Goal: Information Seeking & Learning: Learn about a topic

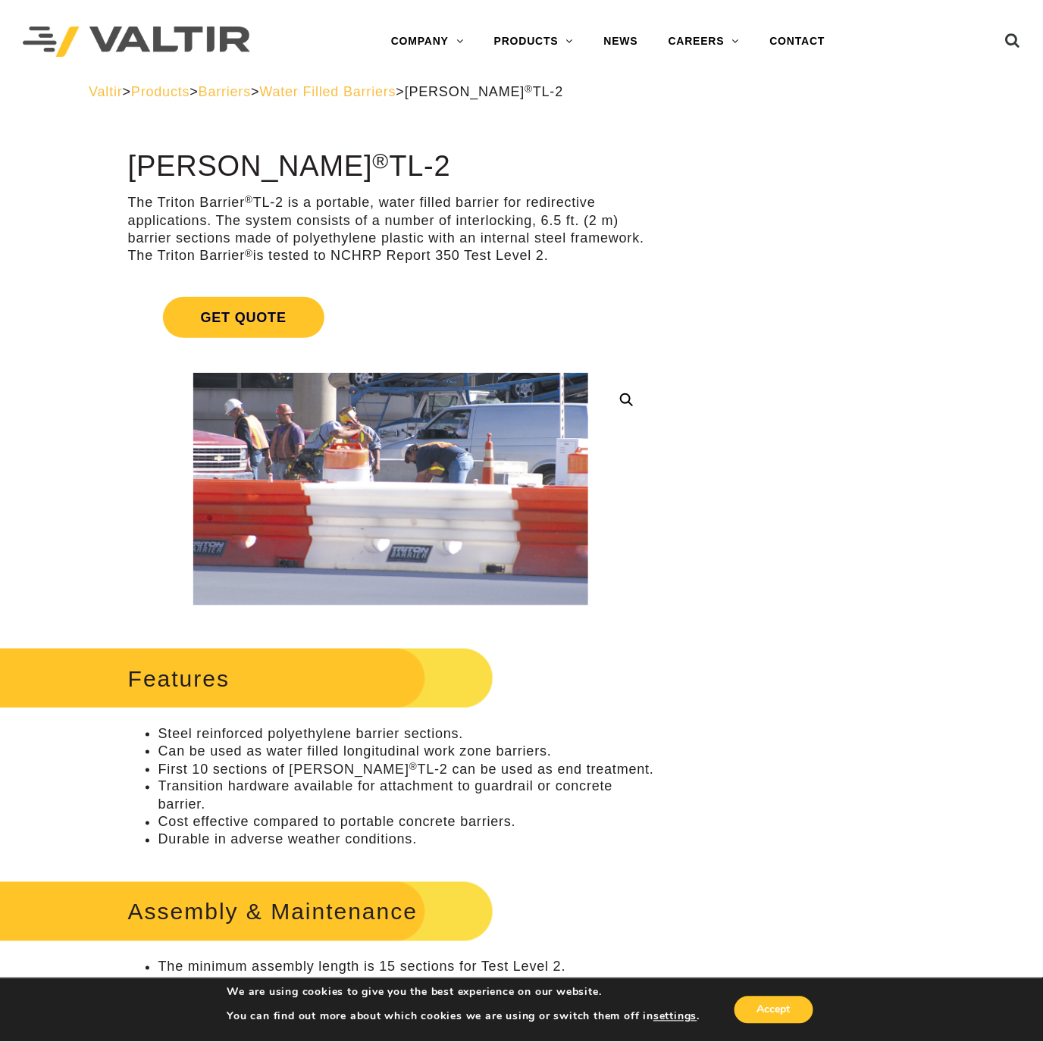
click at [396, 91] on span "Water Filled Barriers" at bounding box center [327, 91] width 136 height 15
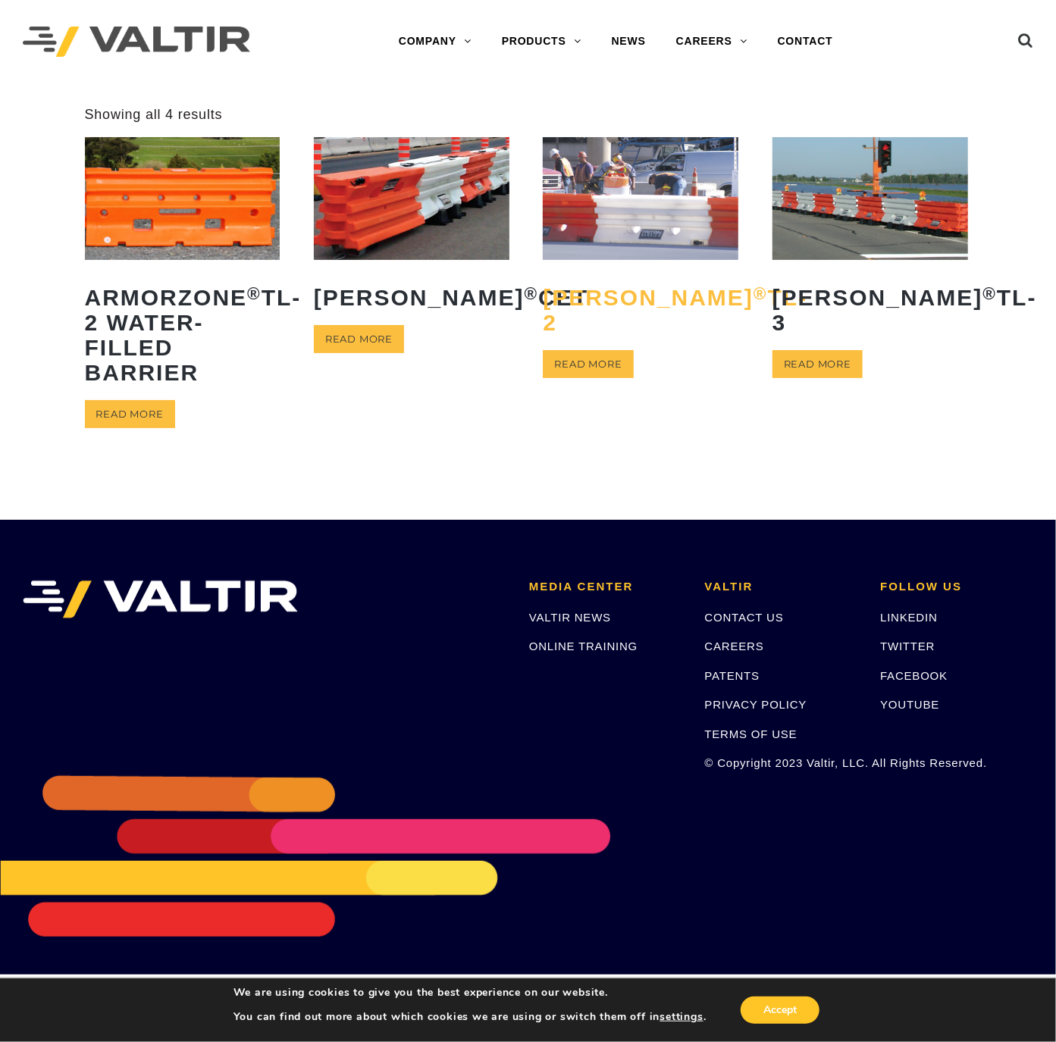
click at [599, 305] on h2 "Triton Barrier ® TL-2" at bounding box center [641, 310] width 196 height 73
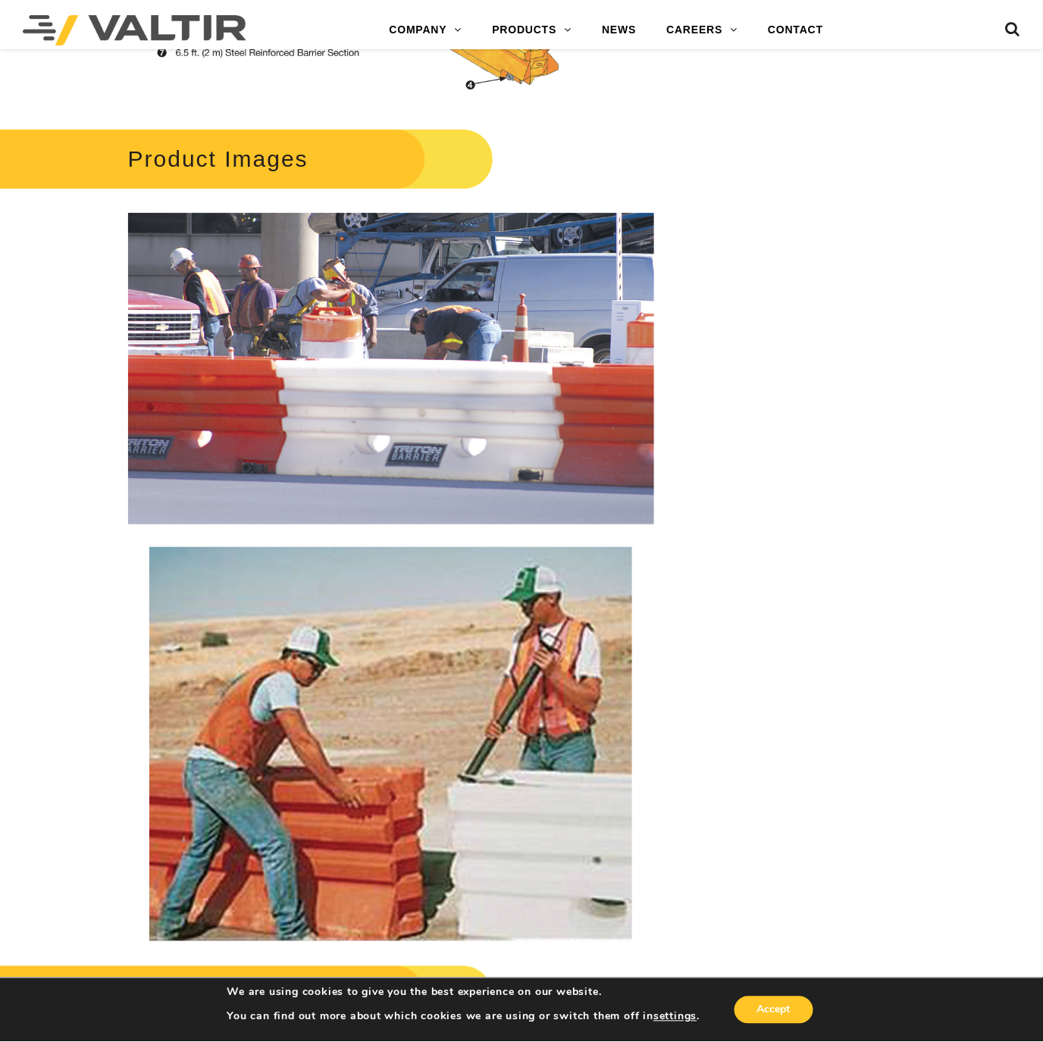
scroll to position [1431, 0]
